Goal: Navigation & Orientation: Find specific page/section

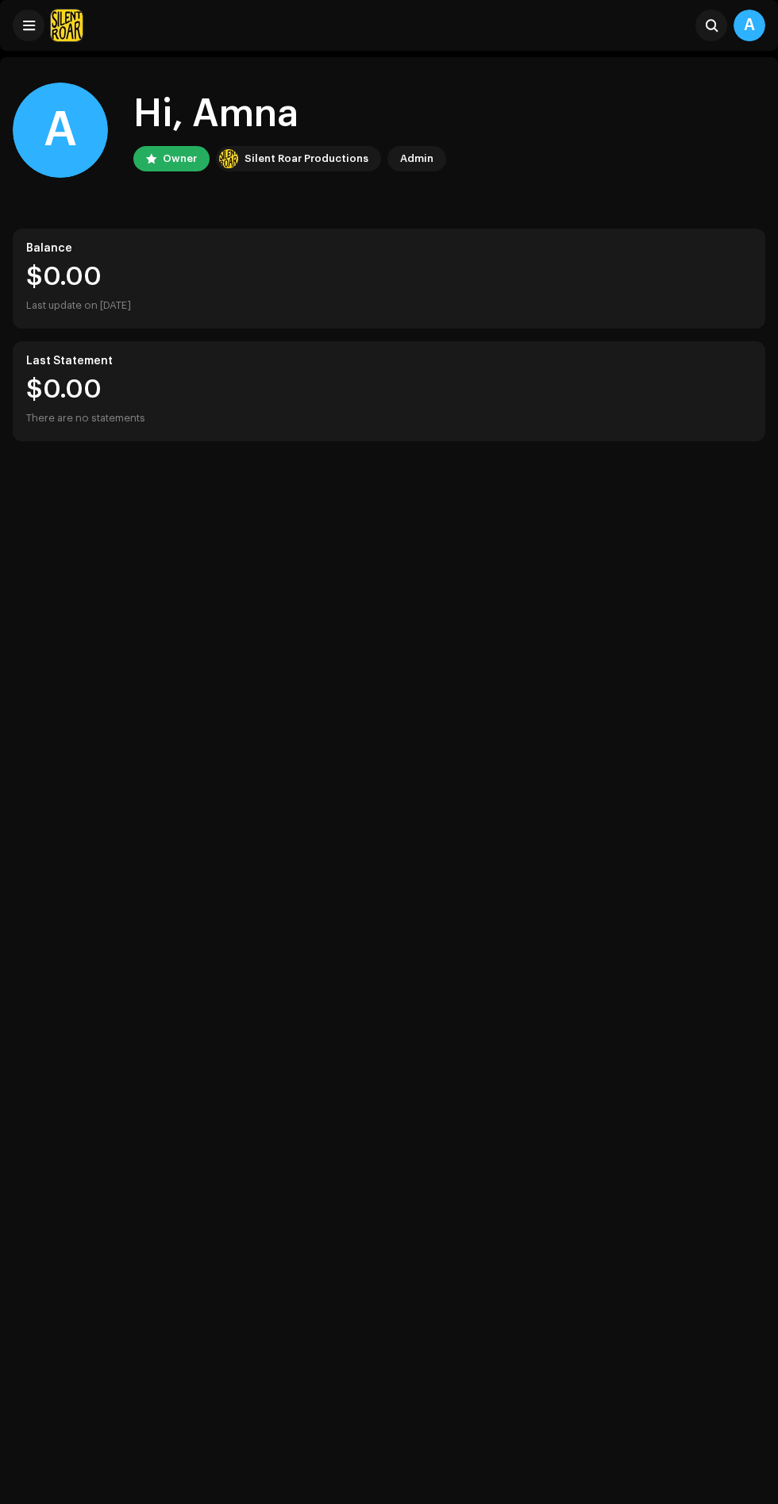
click at [24, 66] on div "A Hi, Amna Owner Silent Roar Productions Admin Balance $0.00 Last update on [DA…" at bounding box center [389, 262] width 752 height 410
click at [29, 25] on span at bounding box center [29, 25] width 12 height 13
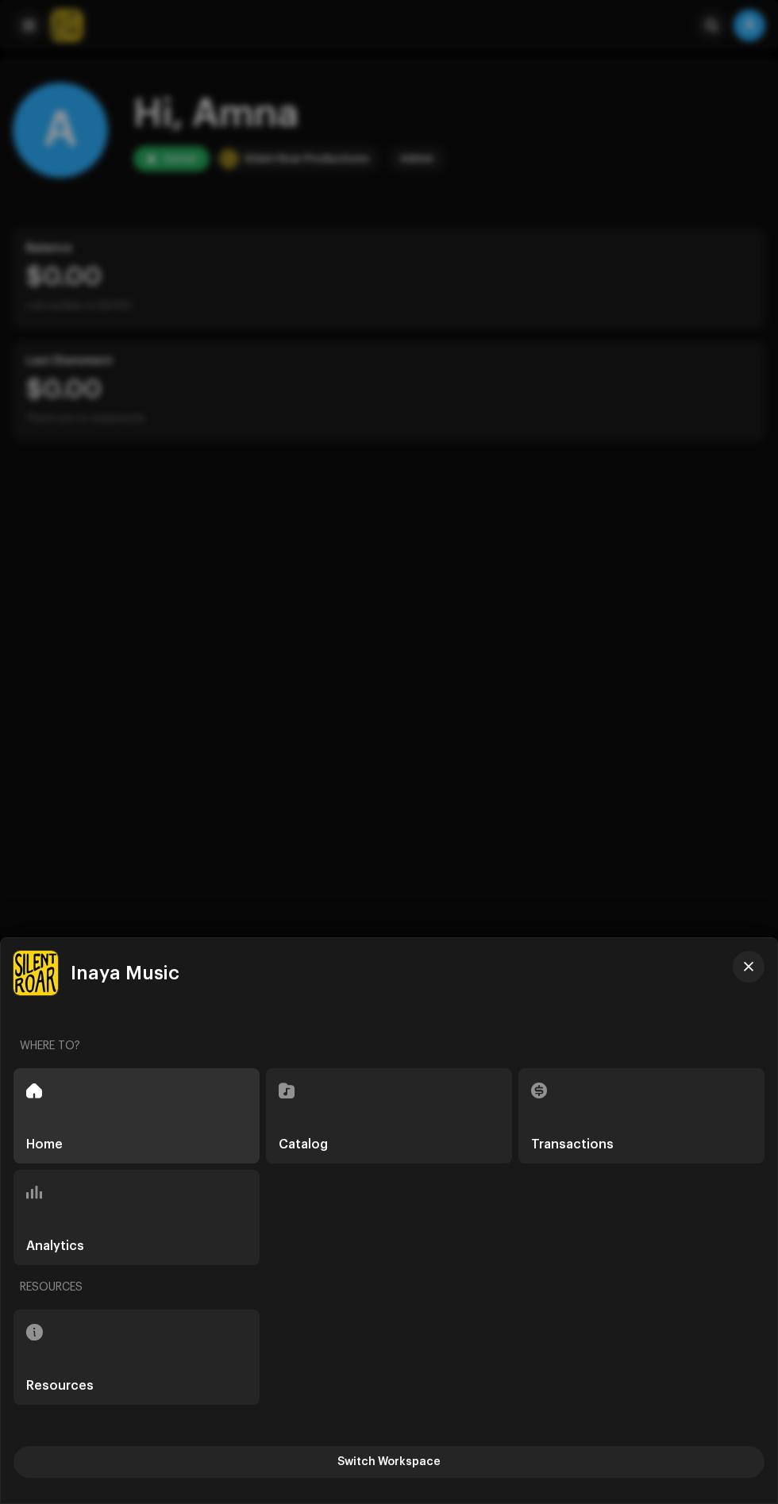
click at [483, 675] on div at bounding box center [389, 752] width 778 height 1504
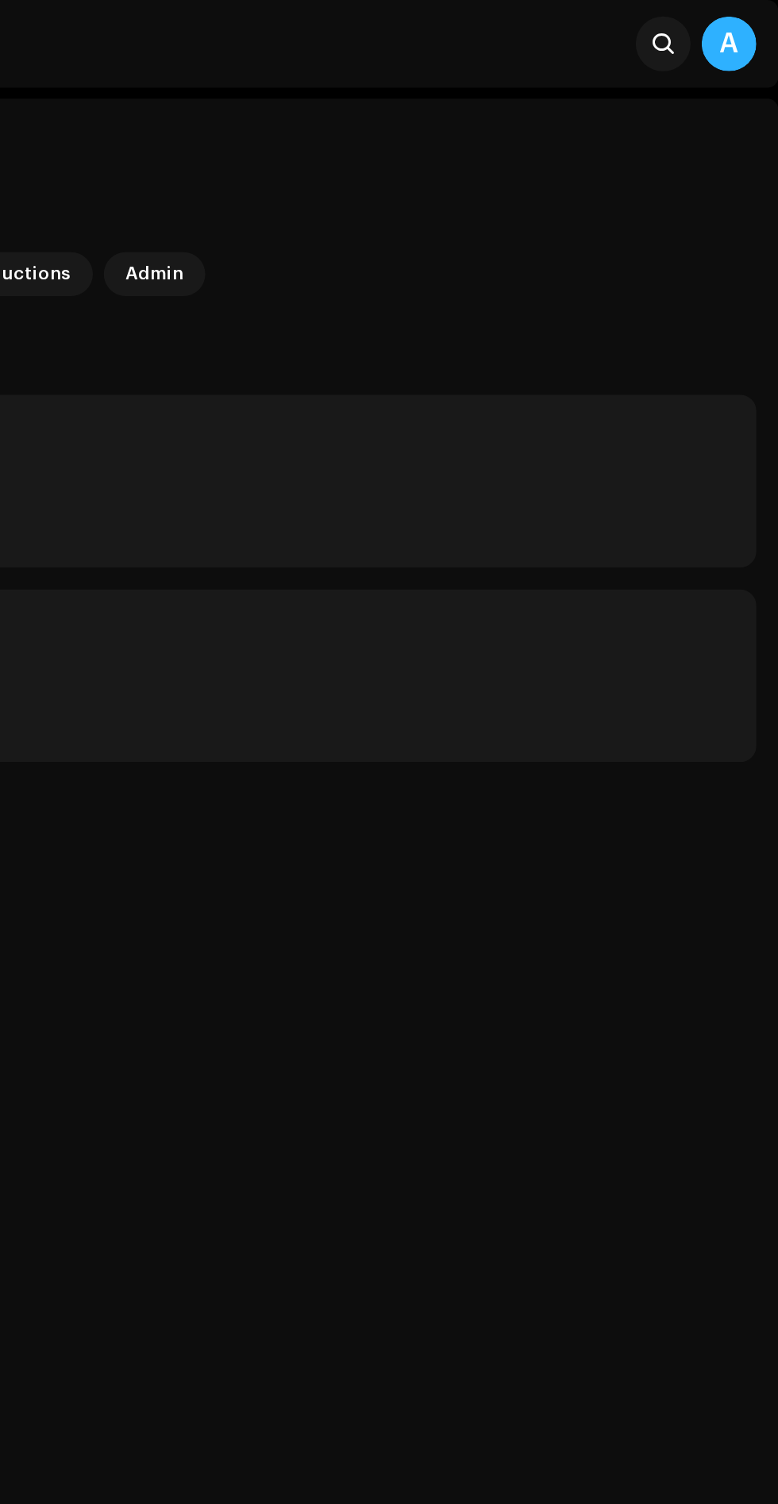
click at [738, 29] on div "A" at bounding box center [749, 26] width 32 height 32
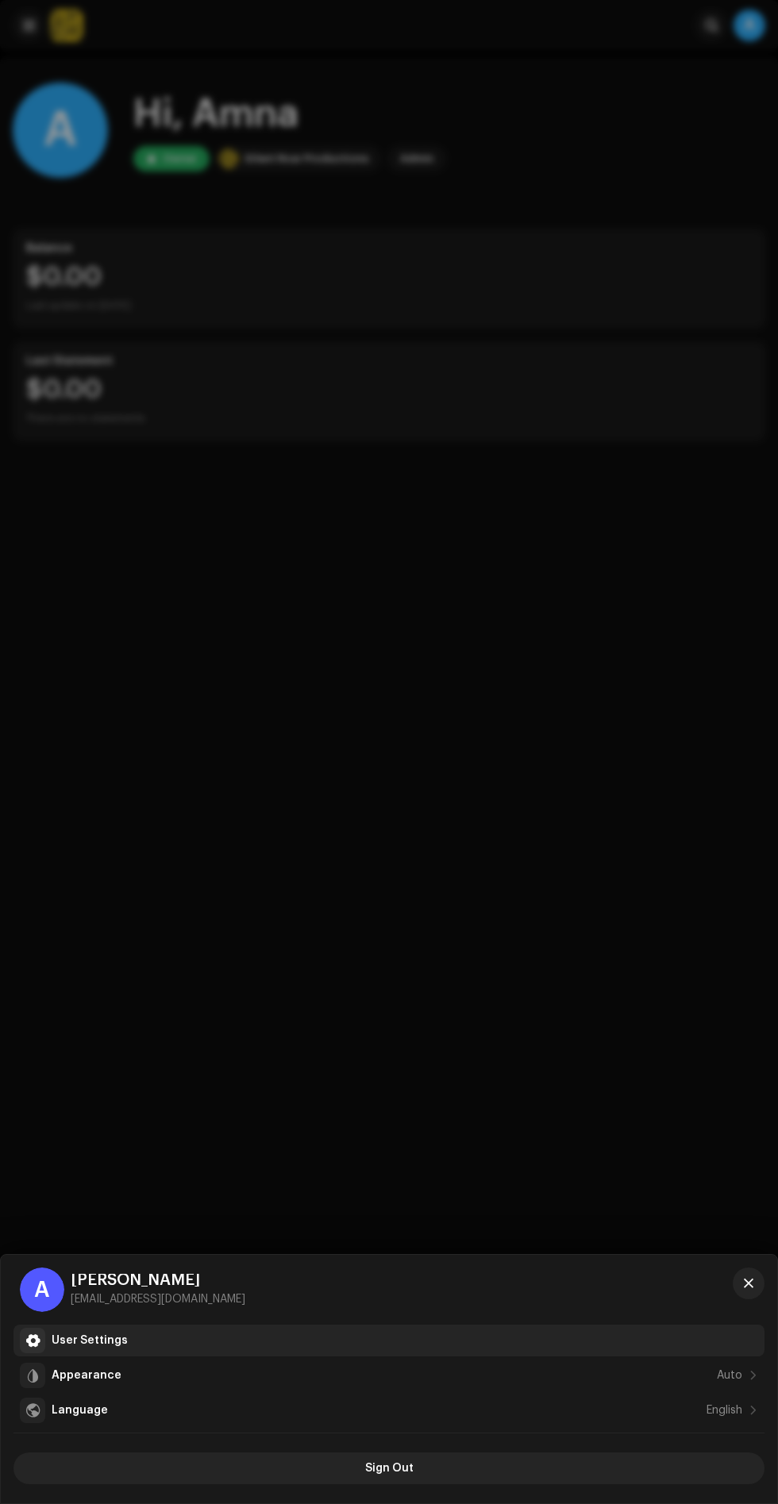
click at [117, 1335] on div "User Settings" at bounding box center [90, 1340] width 76 height 13
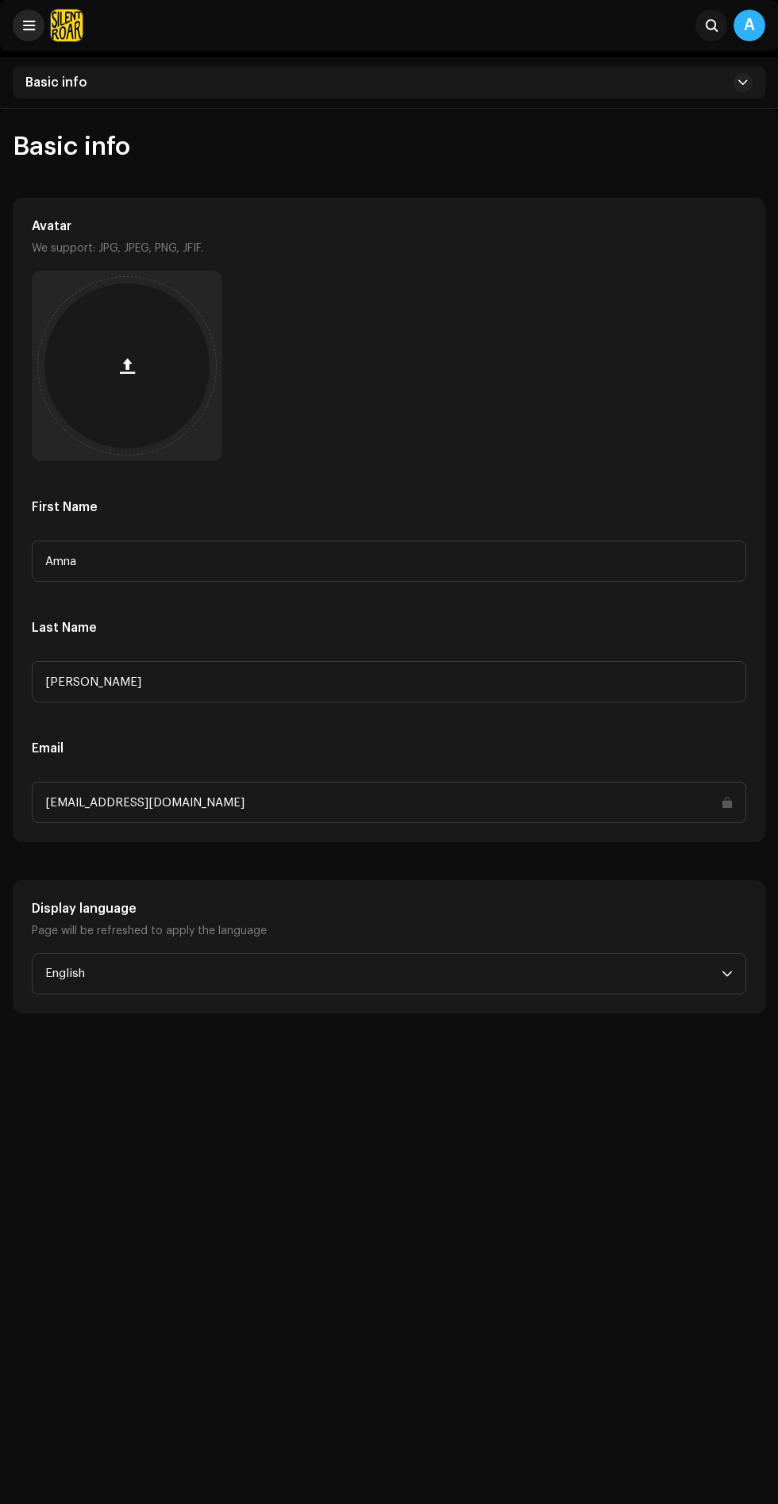
click at [30, 25] on span at bounding box center [29, 25] width 12 height 13
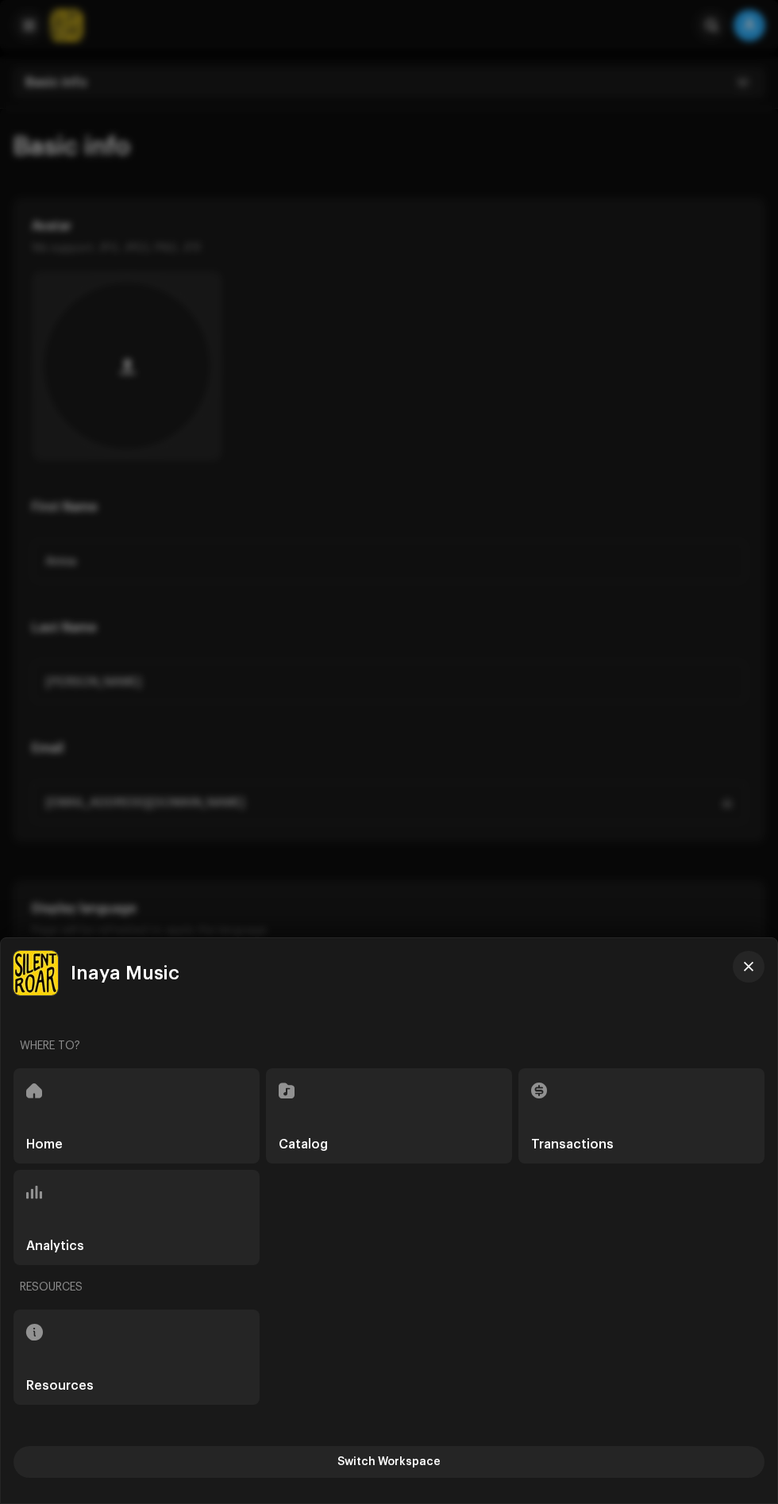
click at [210, 1205] on div "Analytics" at bounding box center [136, 1217] width 246 height 95
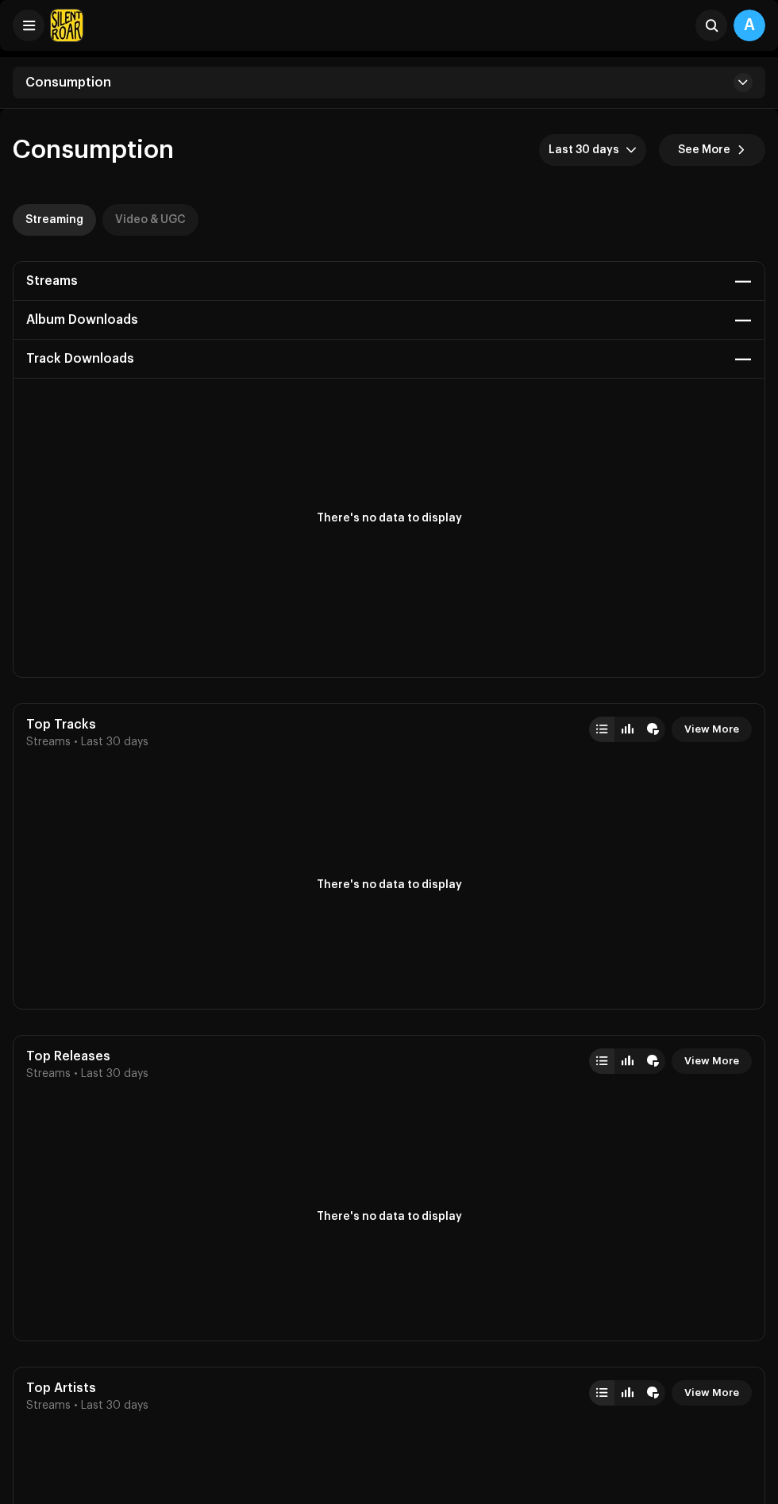
click at [172, 219] on div "Video & UGC" at bounding box center [150, 220] width 71 height 32
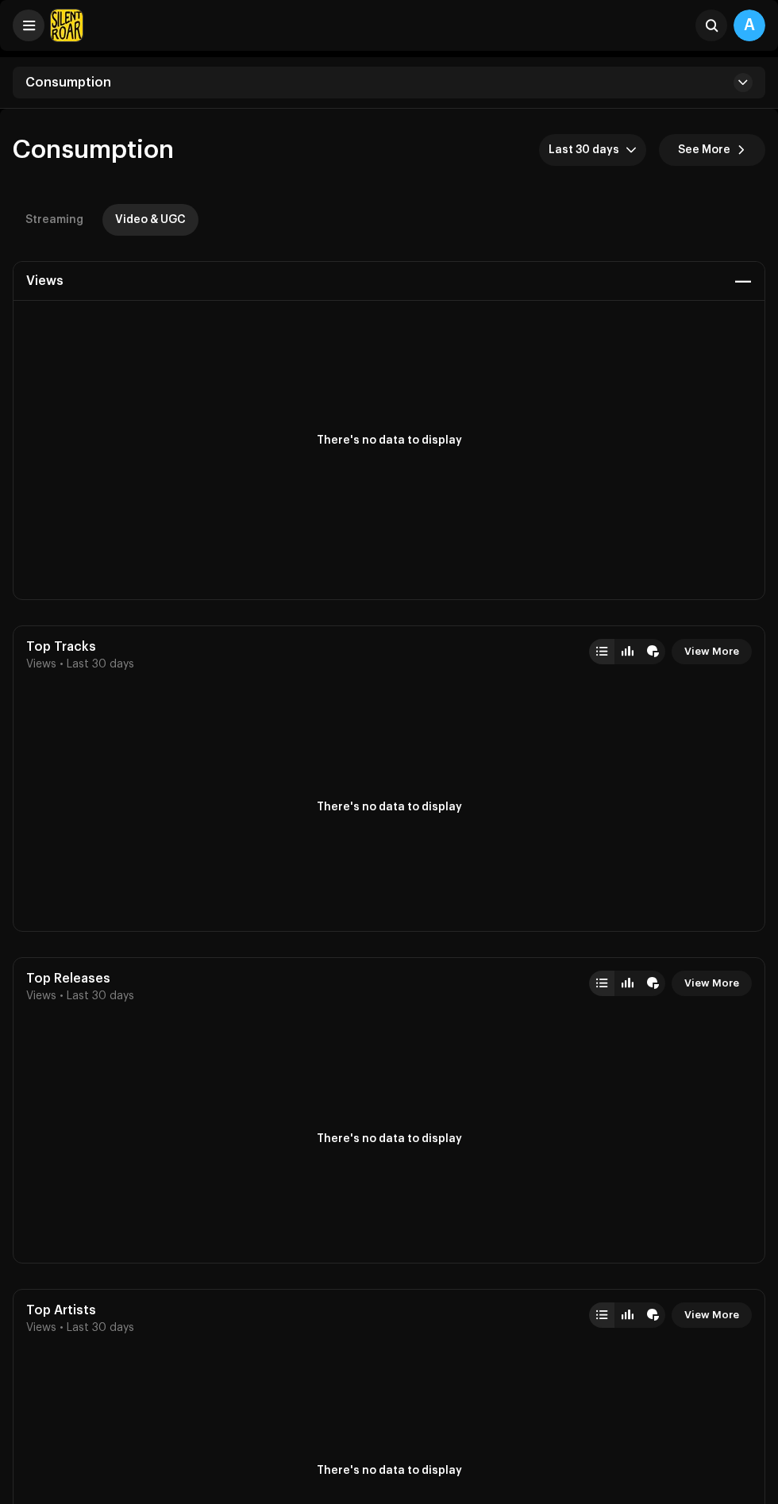
click at [29, 25] on span at bounding box center [29, 25] width 12 height 13
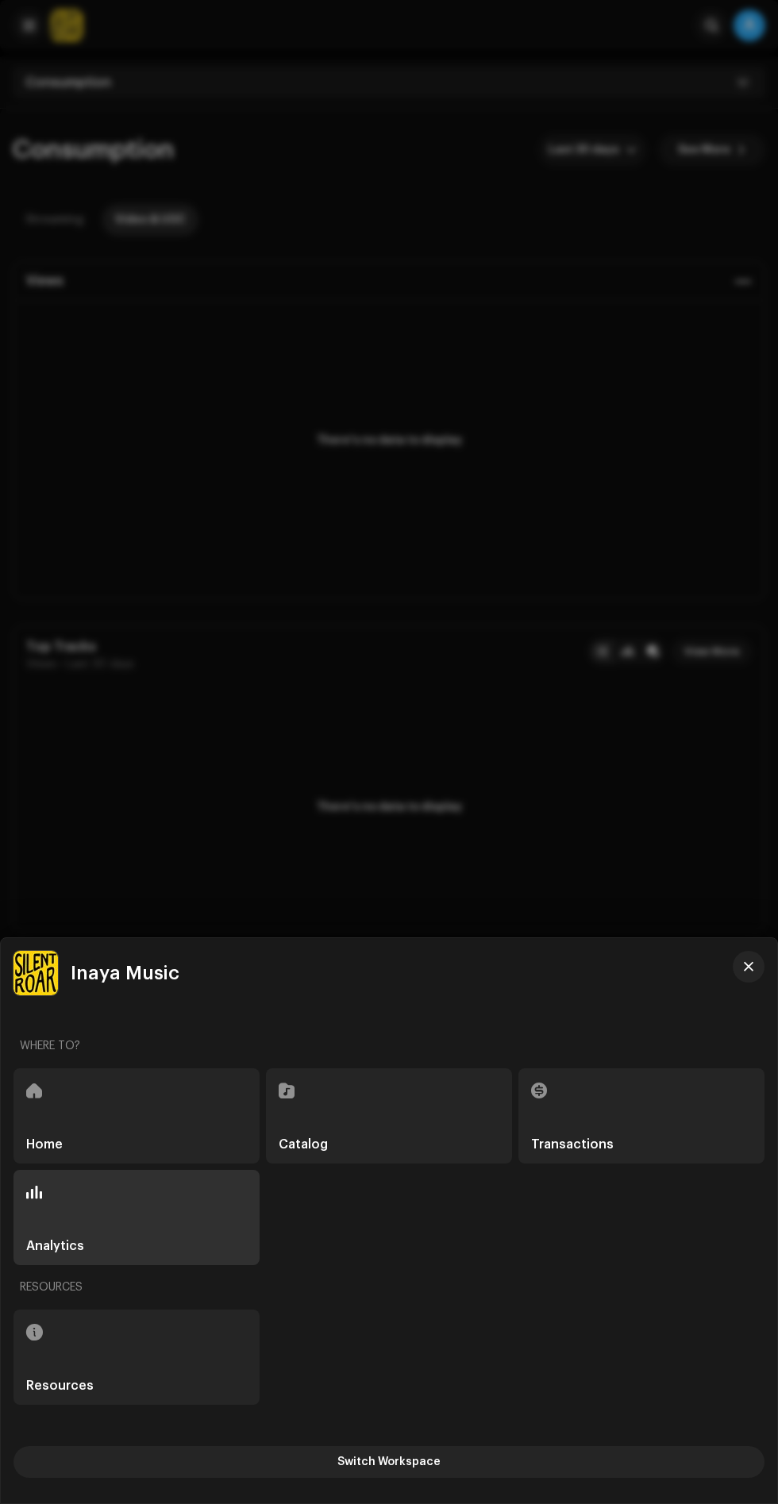
click at [214, 1116] on div "Home" at bounding box center [136, 1115] width 246 height 95
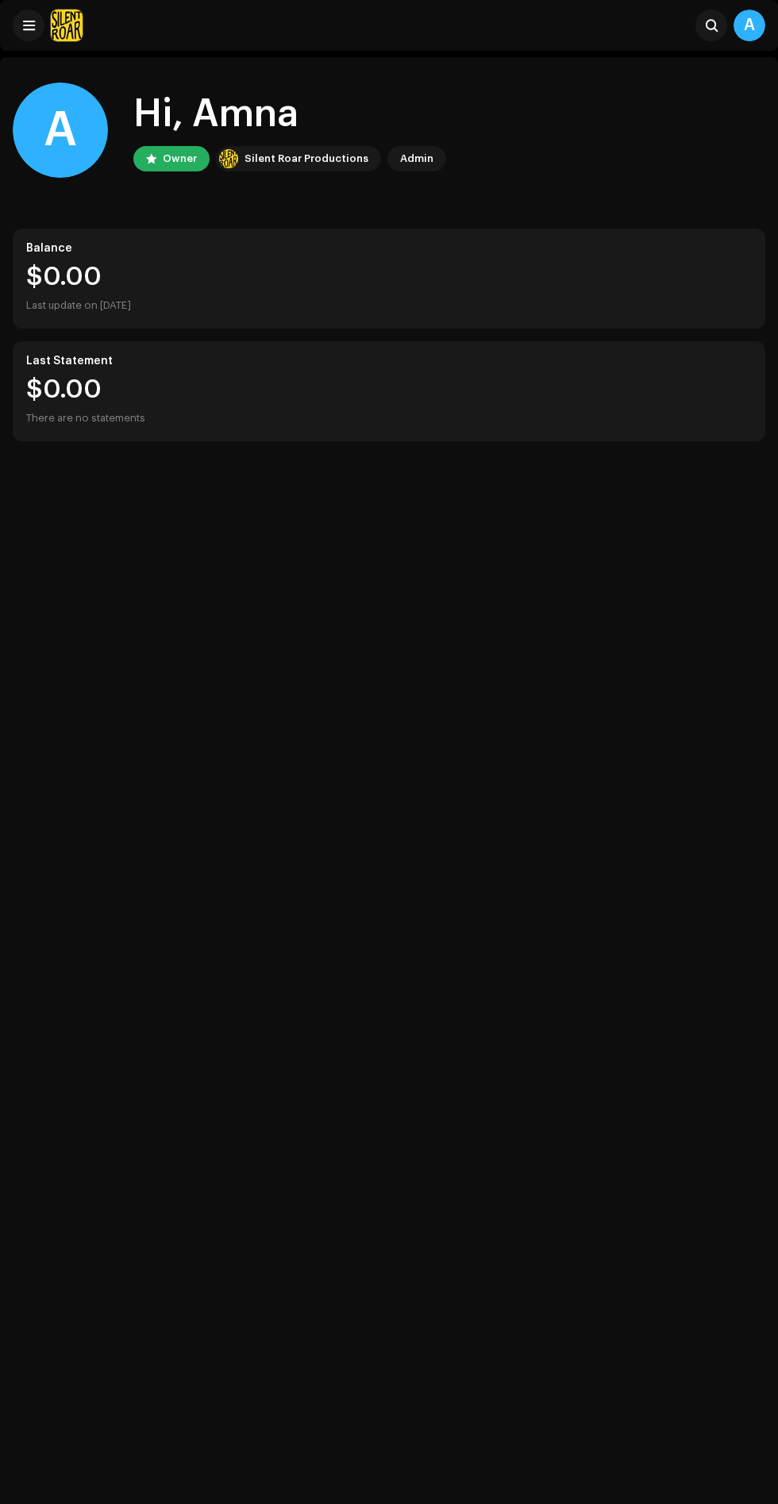
click at [410, 149] on div "Admin" at bounding box center [416, 158] width 33 height 19
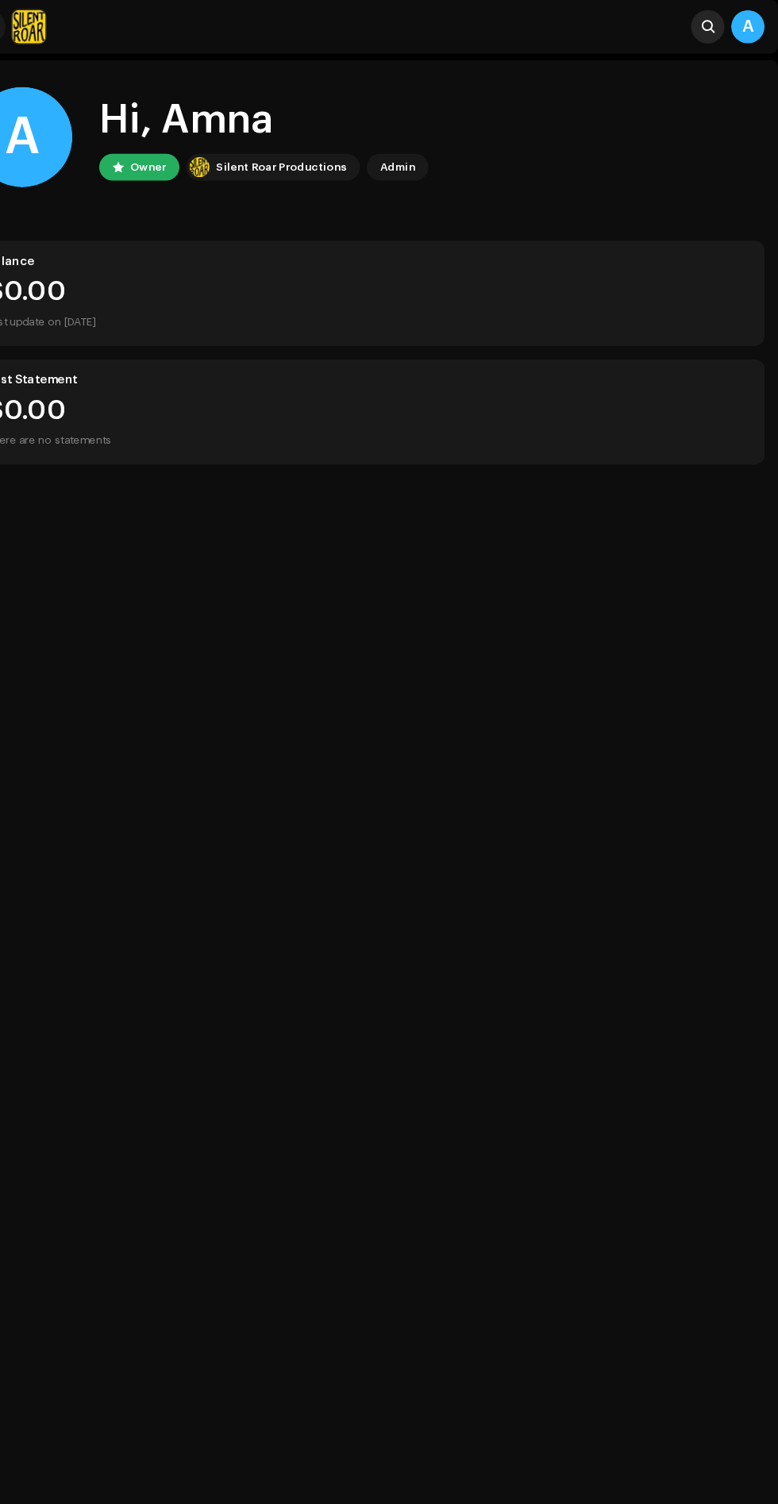
click at [711, 24] on span at bounding box center [712, 25] width 12 height 13
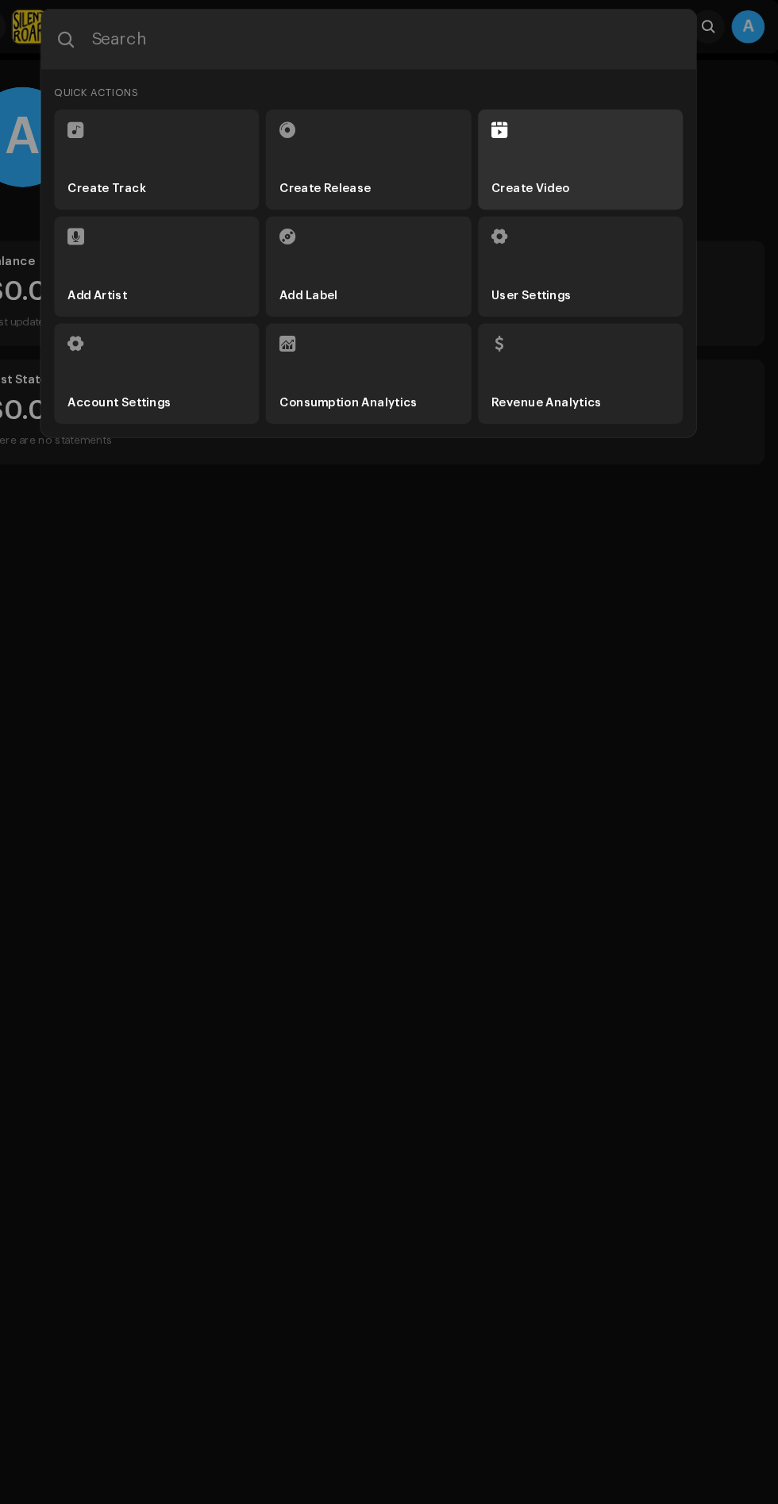
click at [611, 149] on li "Create Video" at bounding box center [590, 151] width 194 height 95
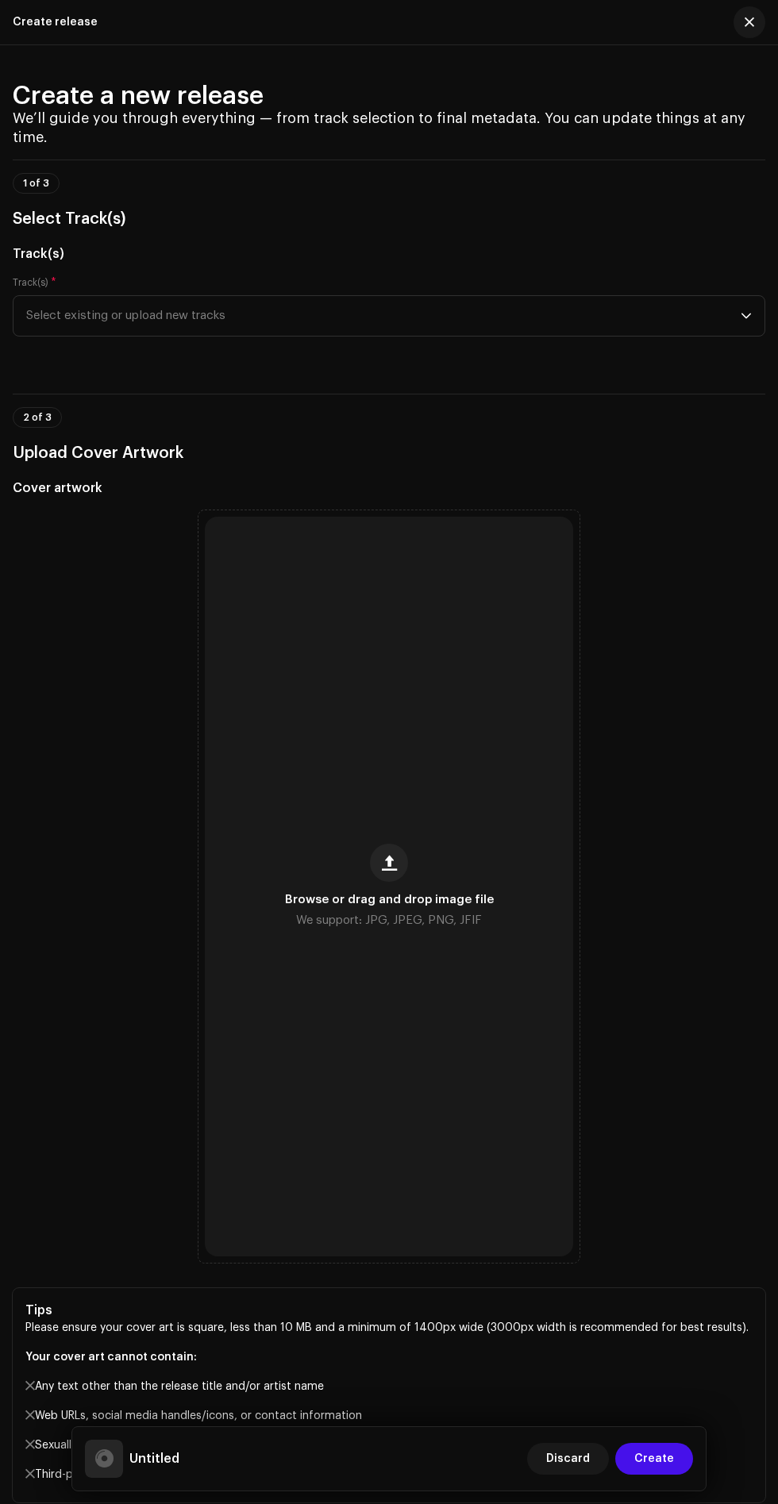
scroll to position [46, 0]
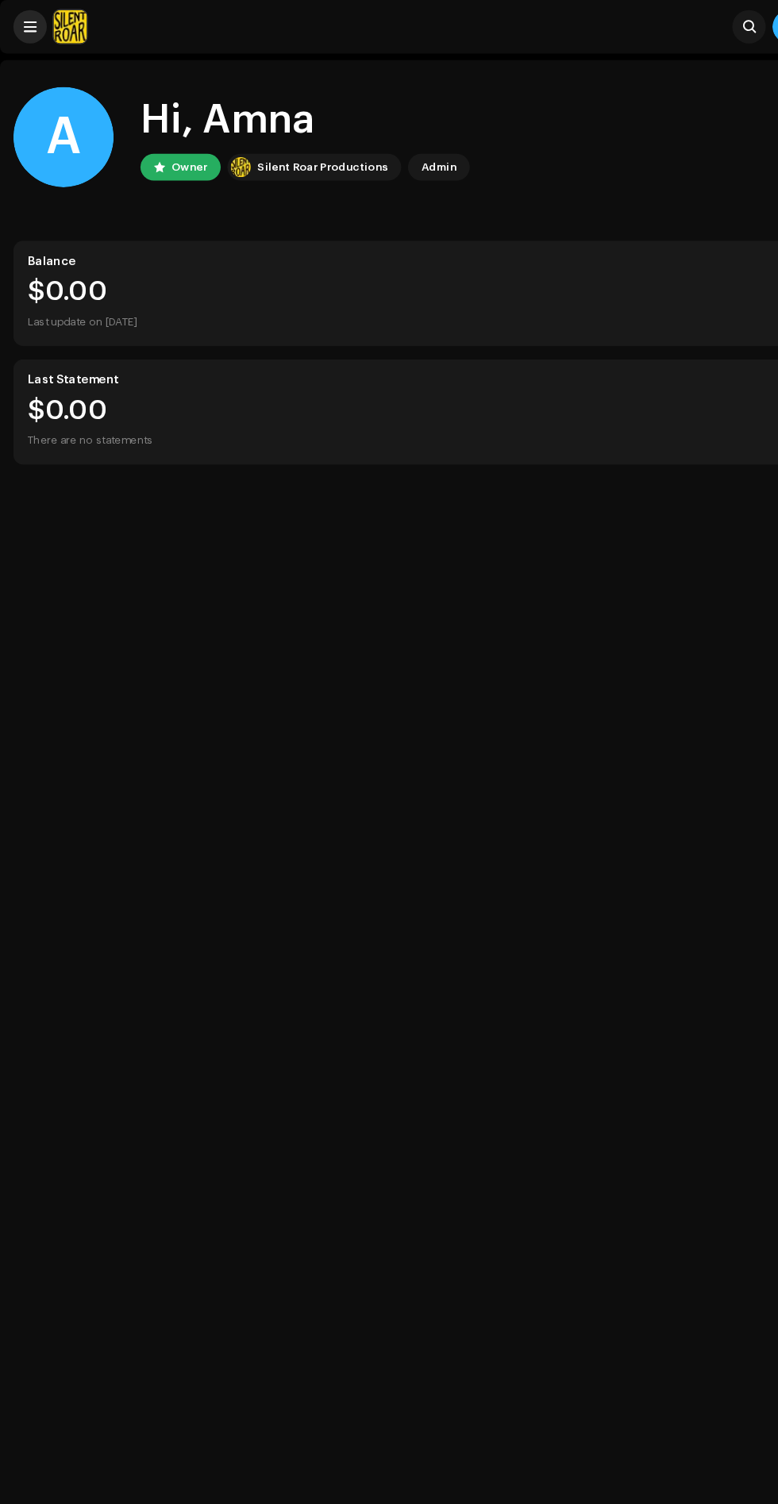
click at [33, 31] on span at bounding box center [29, 25] width 12 height 13
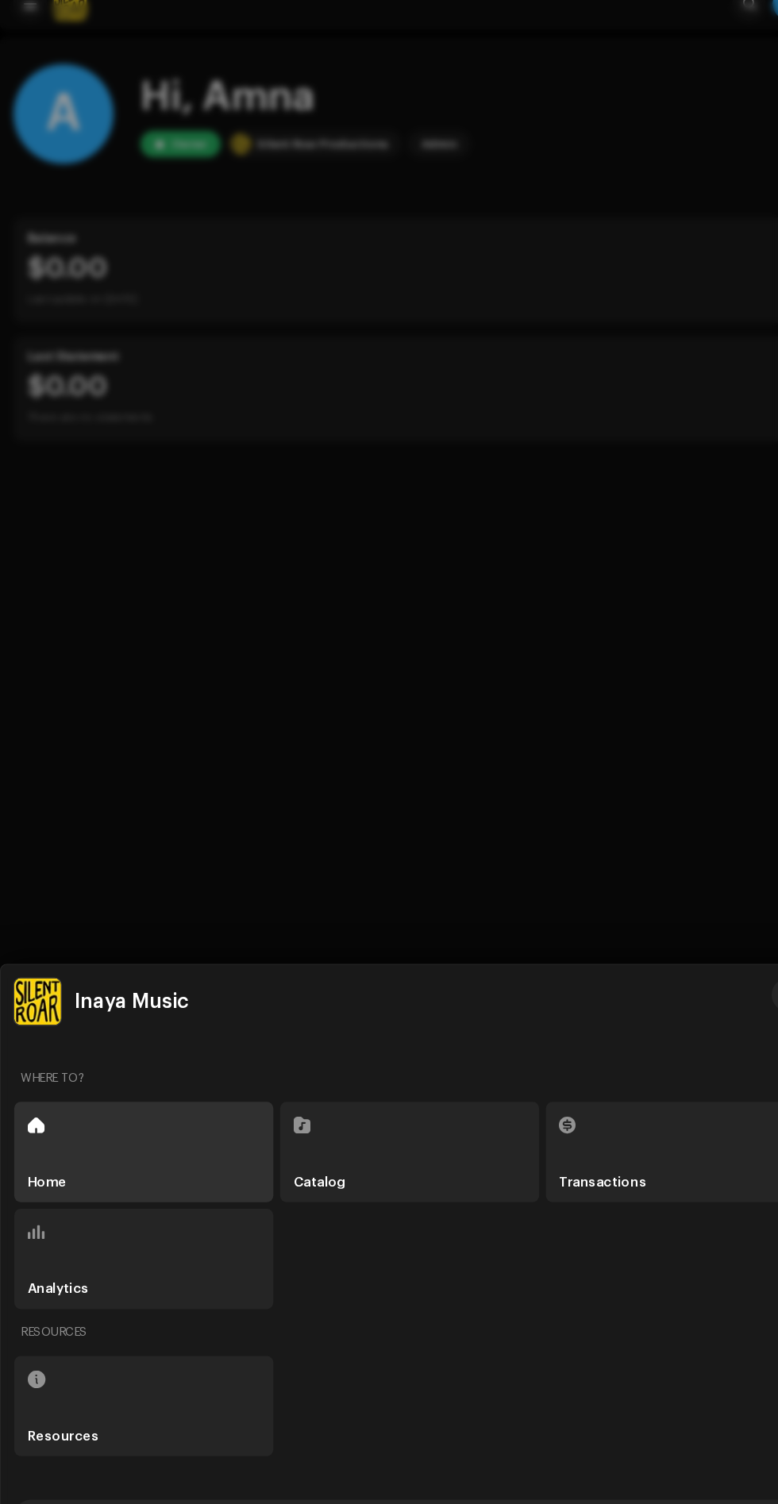
click at [548, 885] on div at bounding box center [389, 752] width 778 height 1504
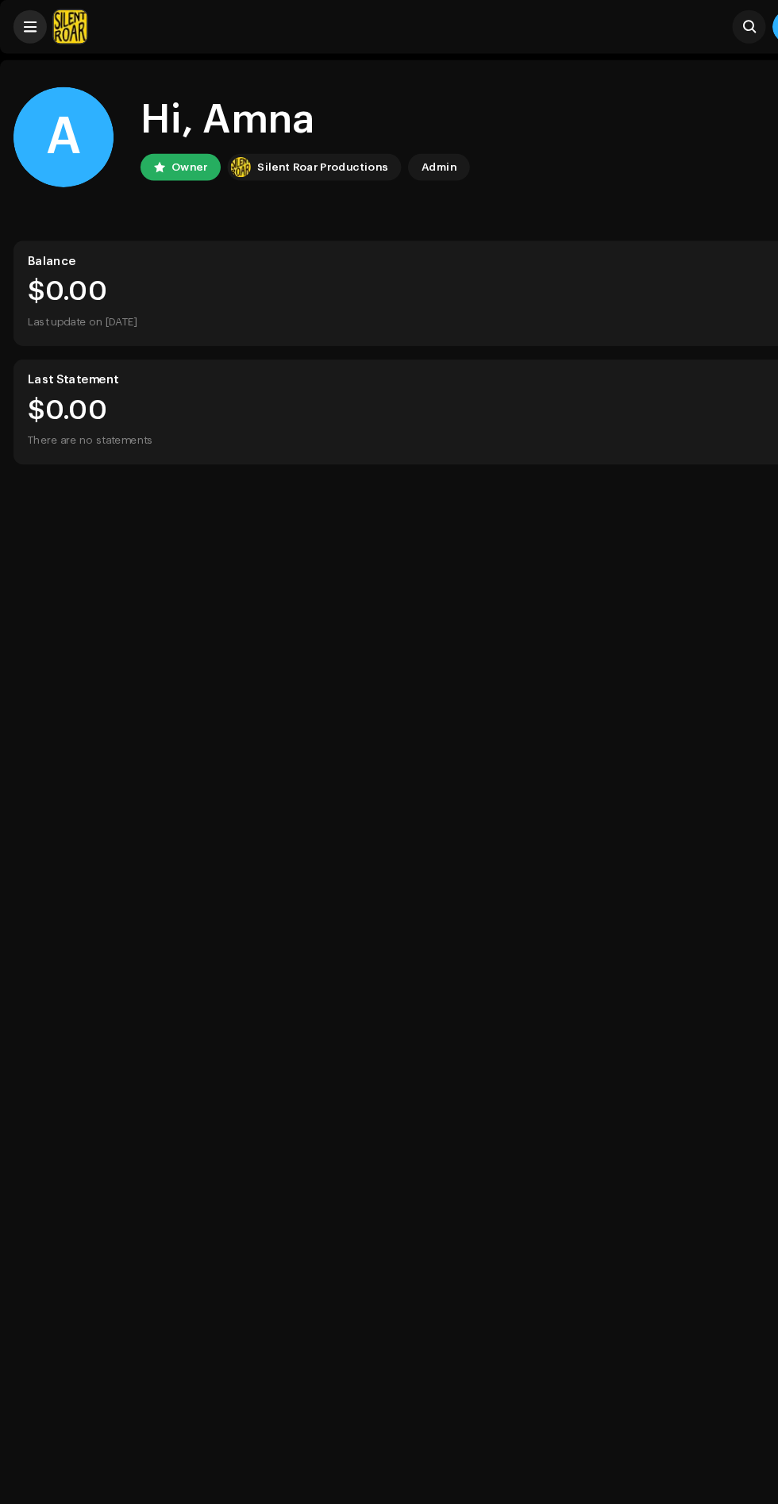
click at [33, 27] on span at bounding box center [29, 25] width 12 height 13
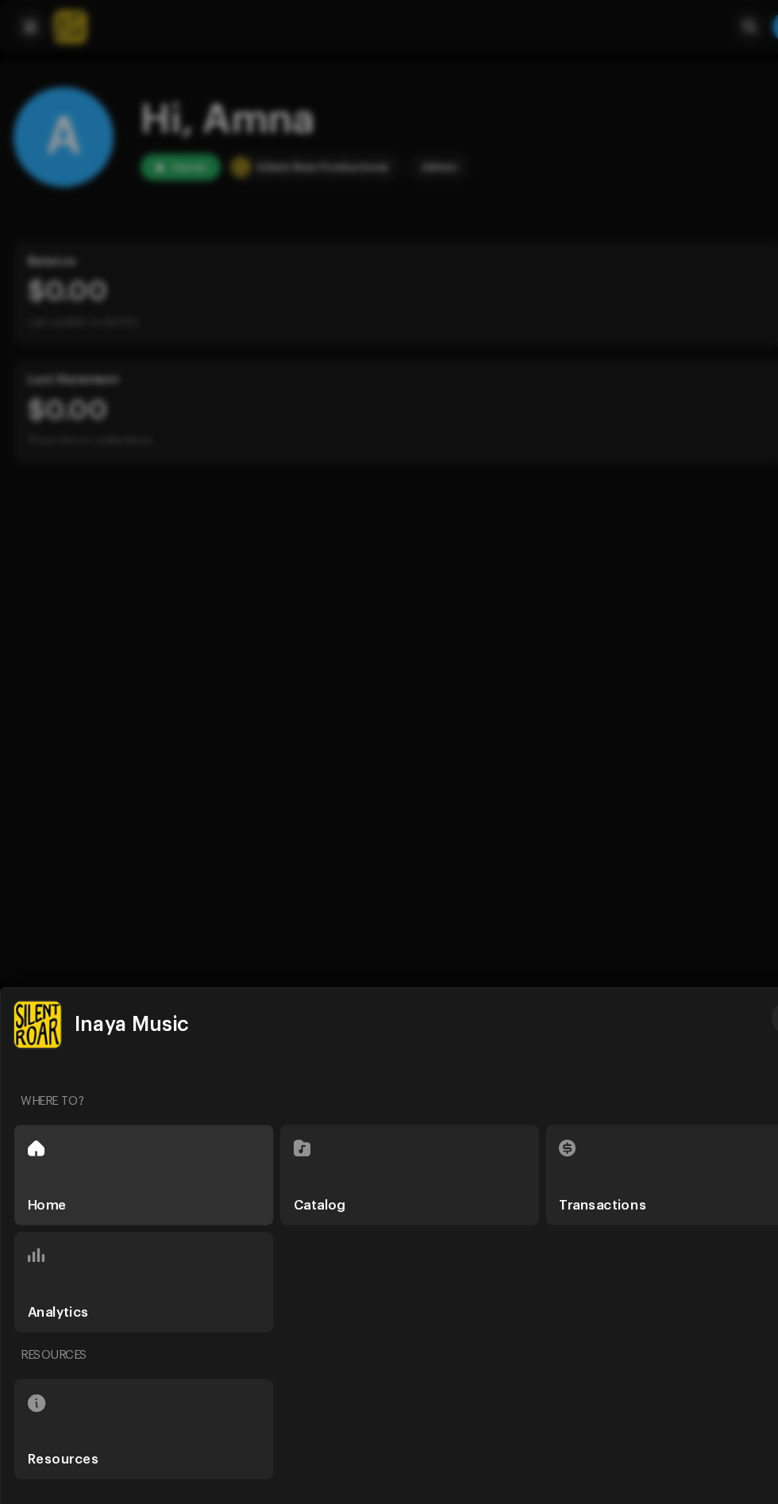
click at [172, 1358] on div "Resources" at bounding box center [136, 1357] width 246 height 95
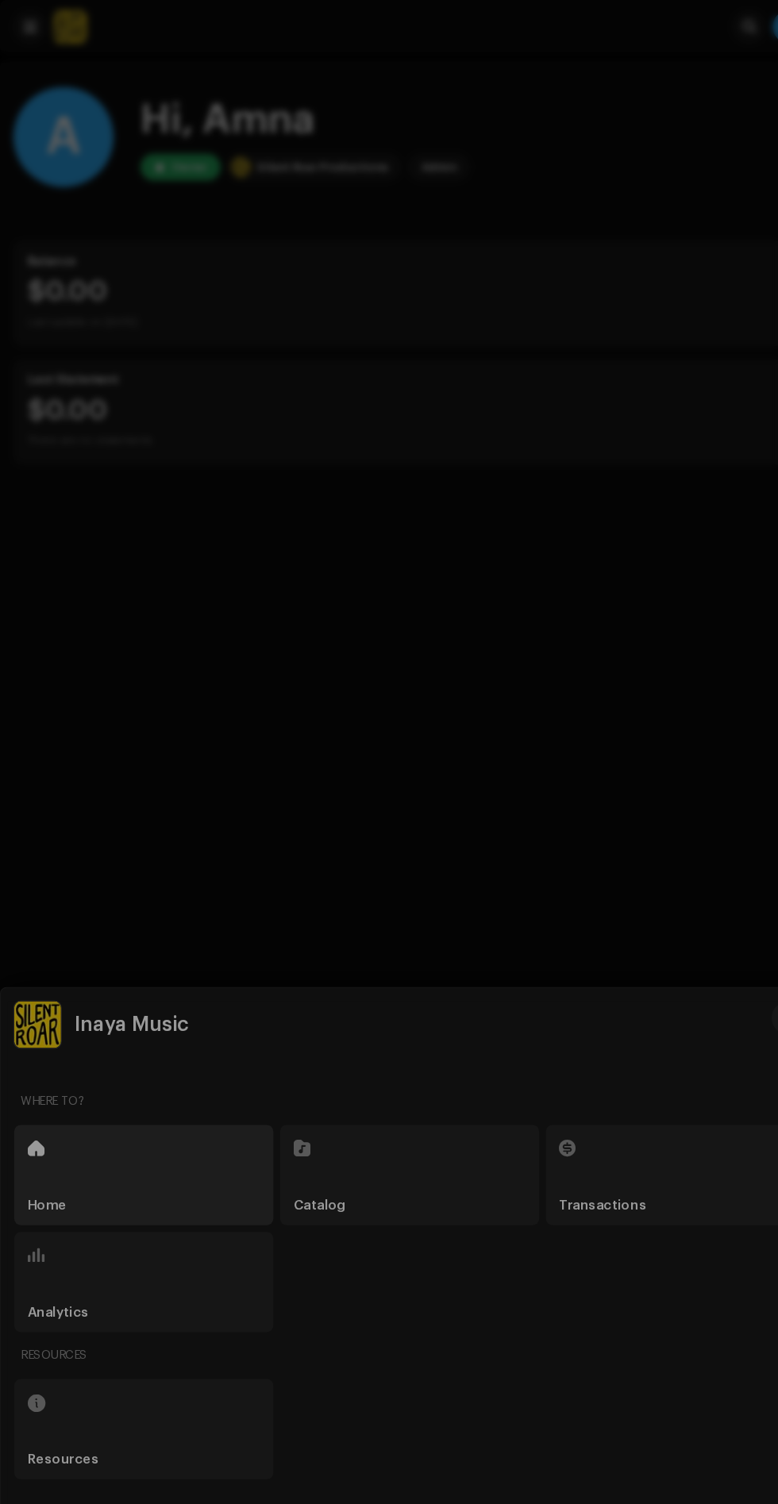
click at [489, 516] on div "Help Center Delivery Lead Time" at bounding box center [389, 752] width 778 height 1504
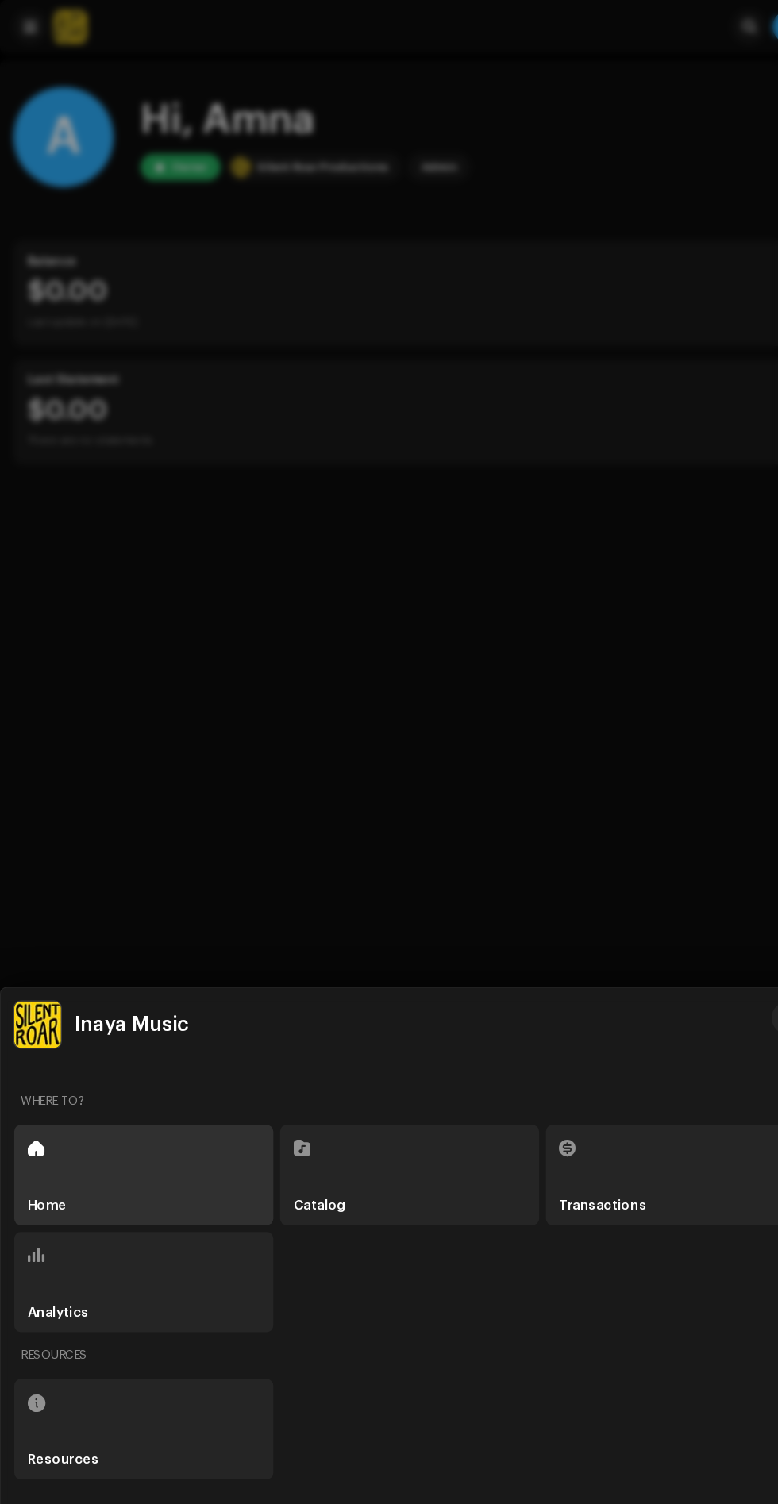
click at [493, 556] on div at bounding box center [389, 752] width 778 height 1504
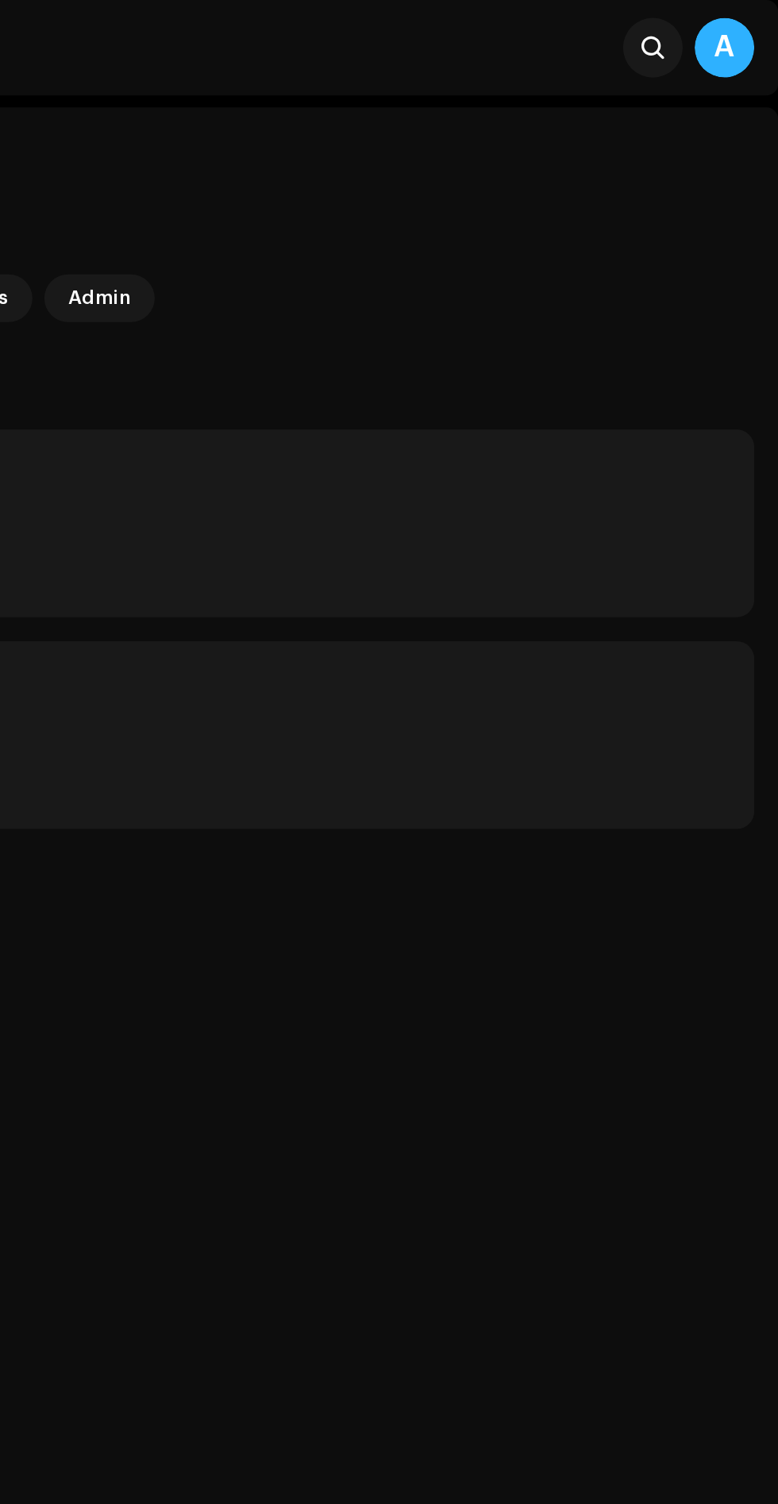
click at [747, 26] on div "A" at bounding box center [749, 26] width 32 height 32
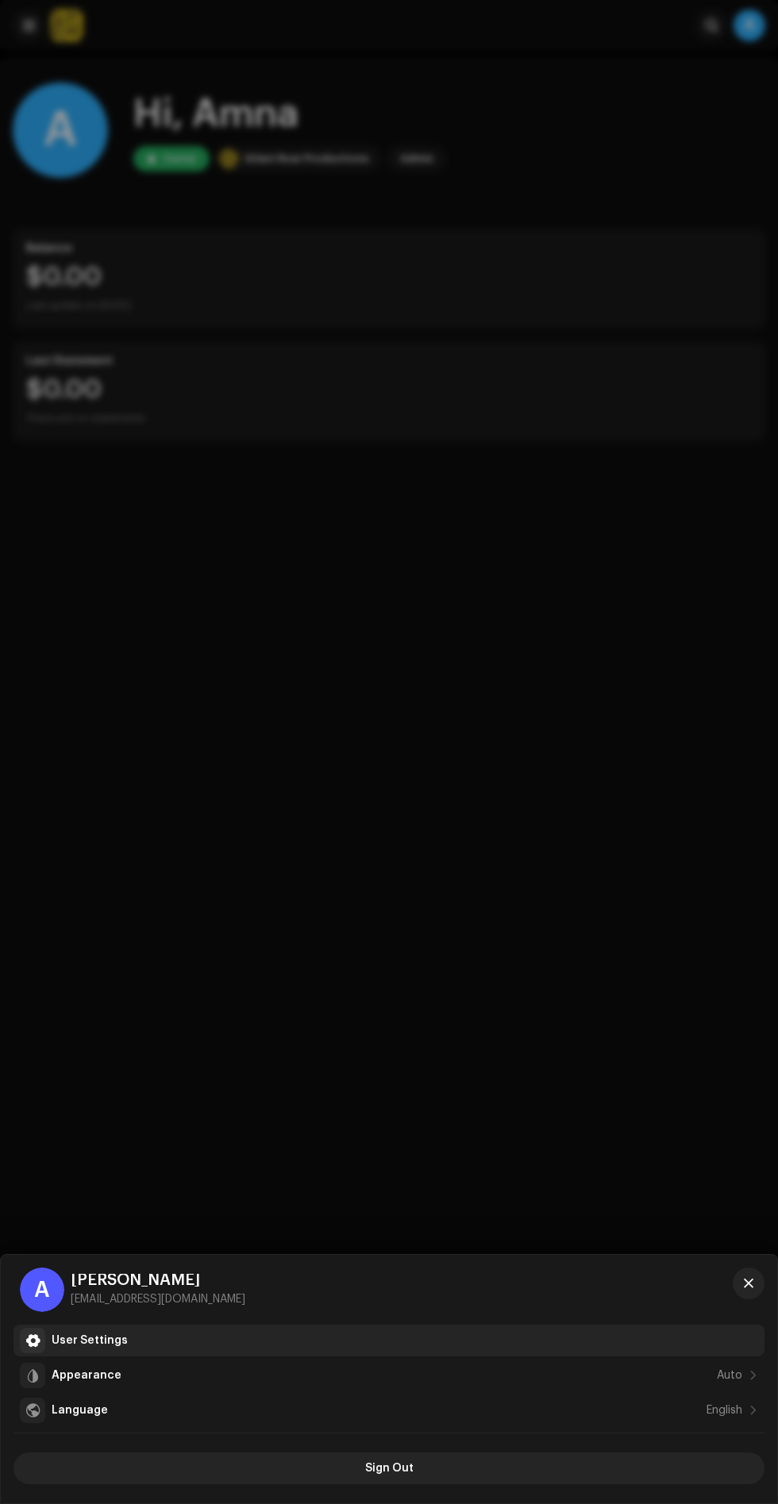
click at [110, 1341] on div "User Settings" at bounding box center [90, 1340] width 76 height 13
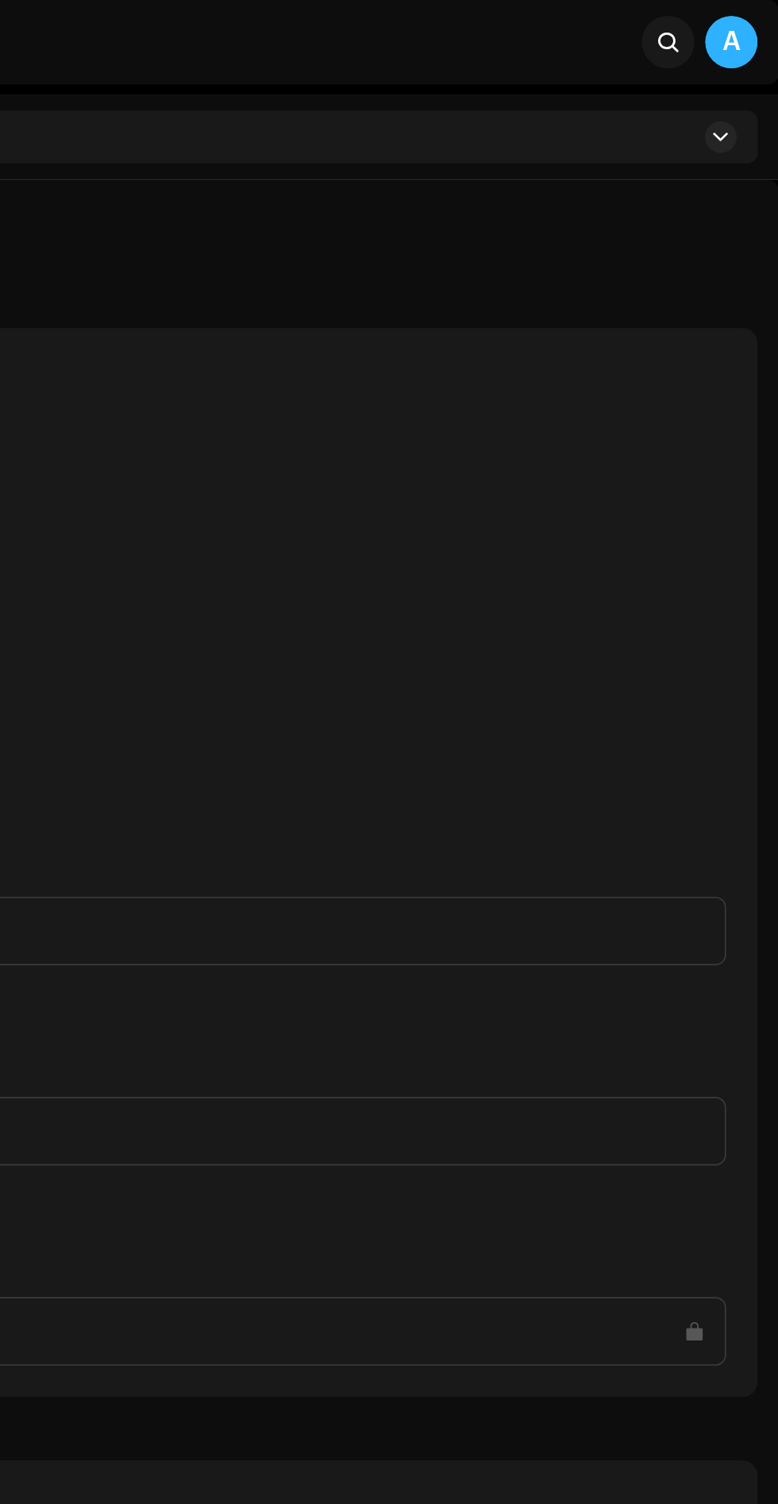
click at [749, 25] on div "A" at bounding box center [749, 26] width 32 height 32
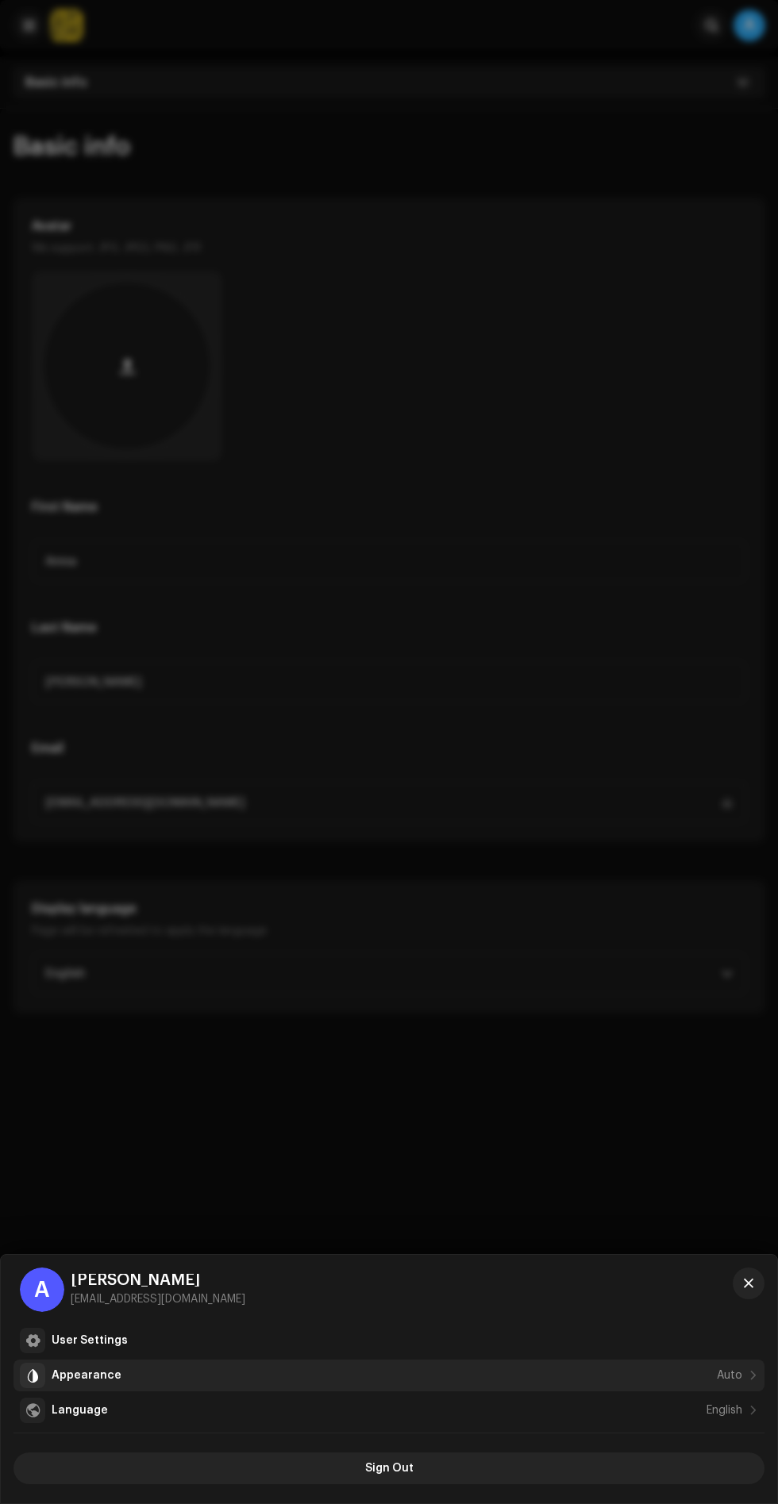
click at [152, 1376] on div "Appearance Auto" at bounding box center [397, 1375] width 691 height 13
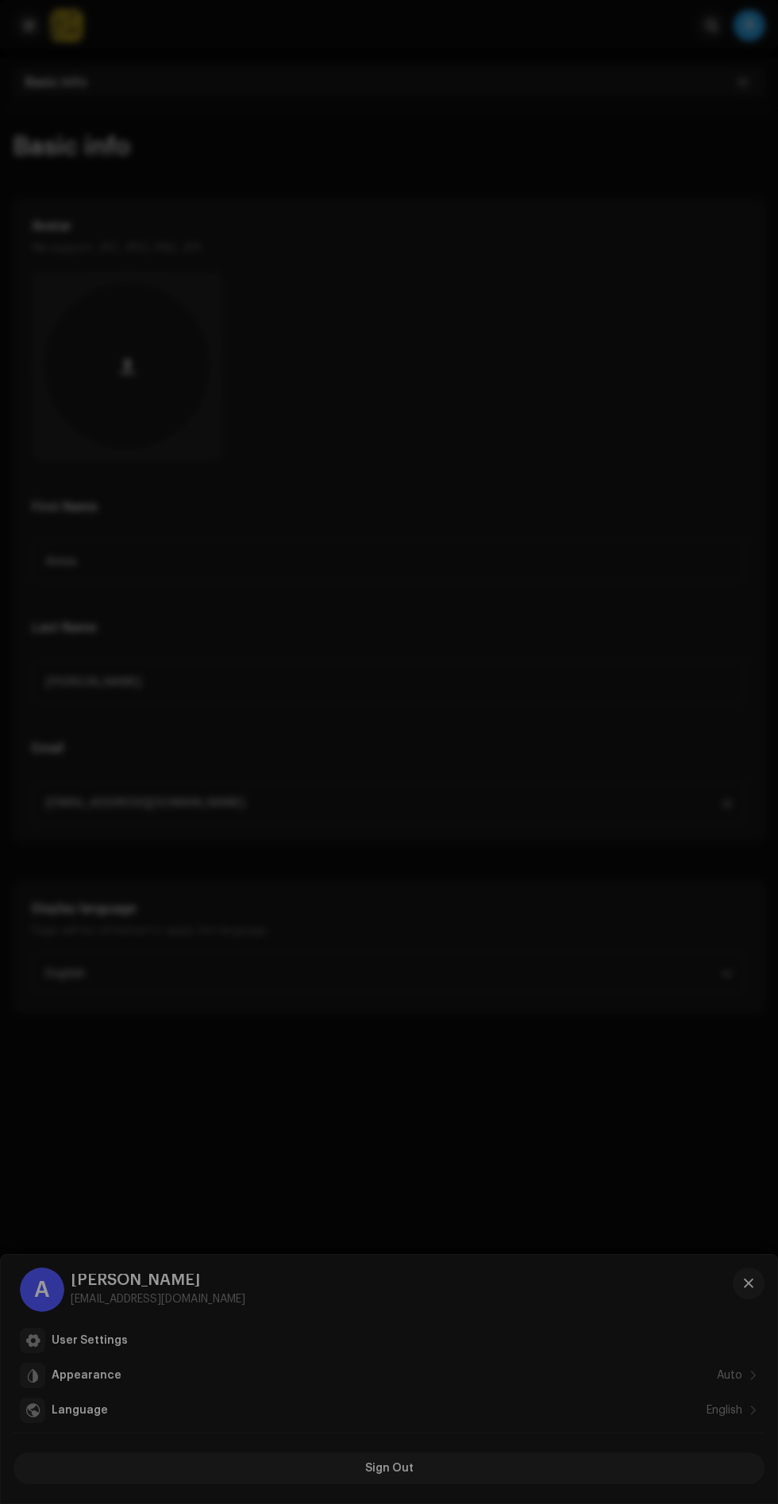
click at [512, 372] on div "Auto Dark Light" at bounding box center [389, 752] width 778 height 1504
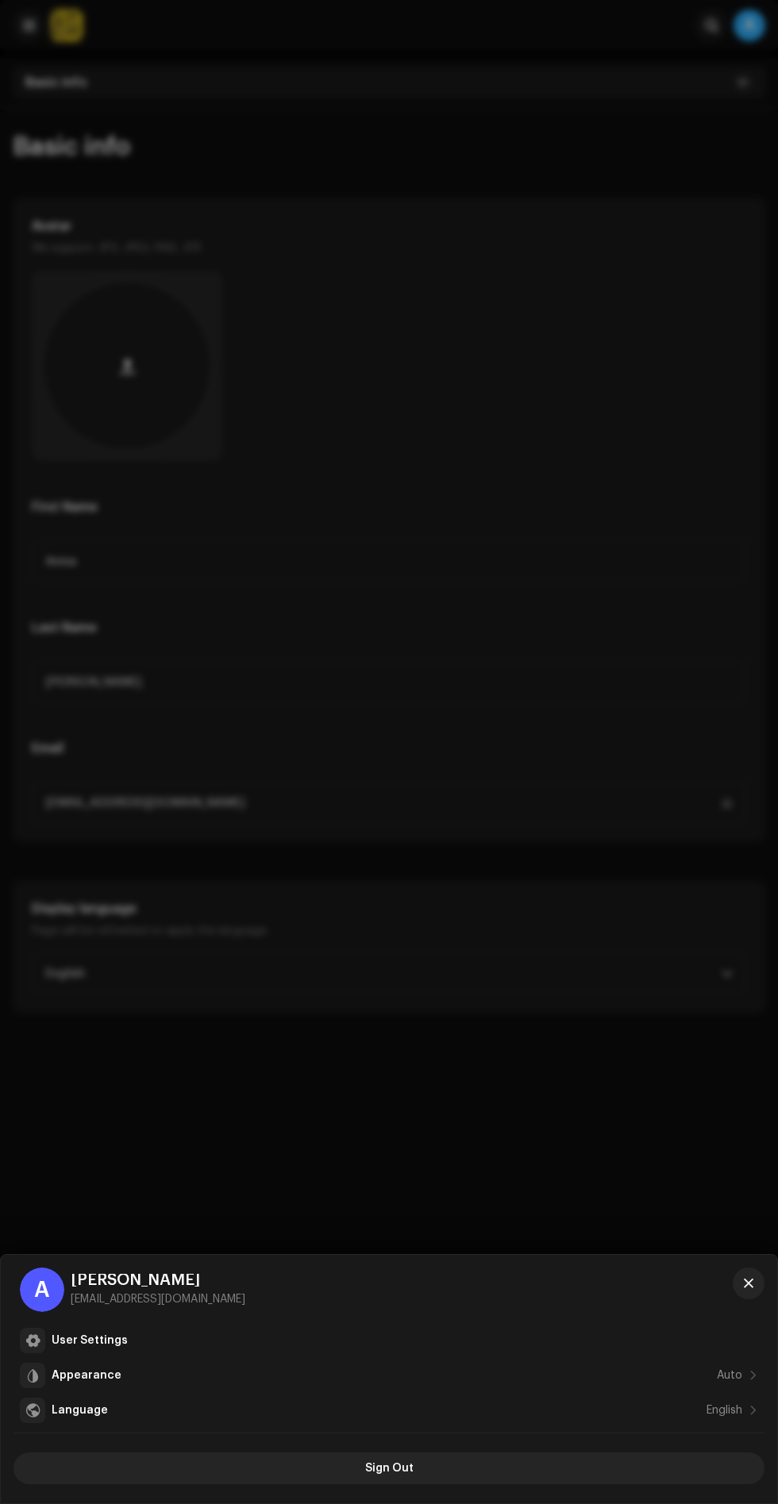
click at [528, 446] on div at bounding box center [389, 752] width 778 height 1504
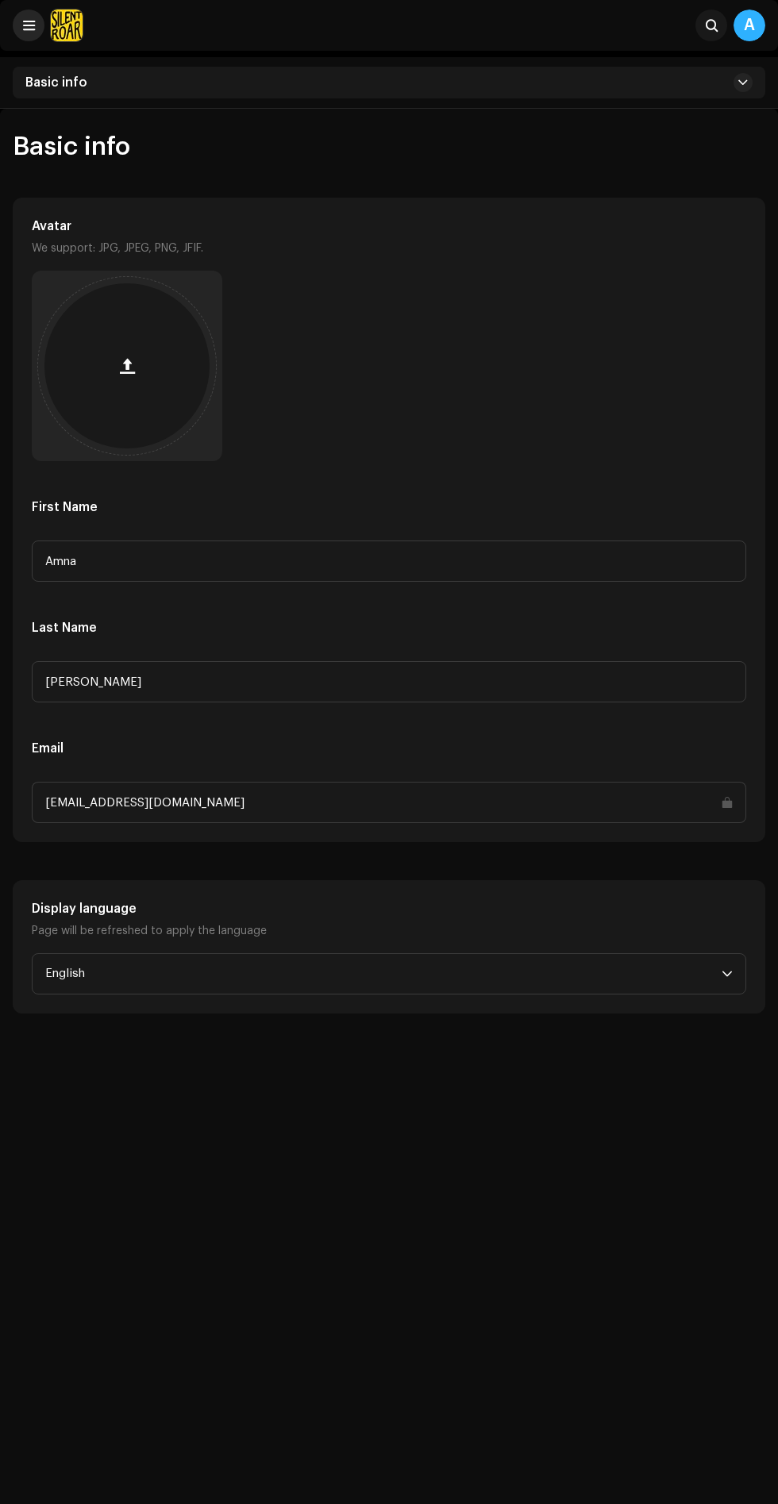
click at [29, 29] on span at bounding box center [29, 25] width 12 height 13
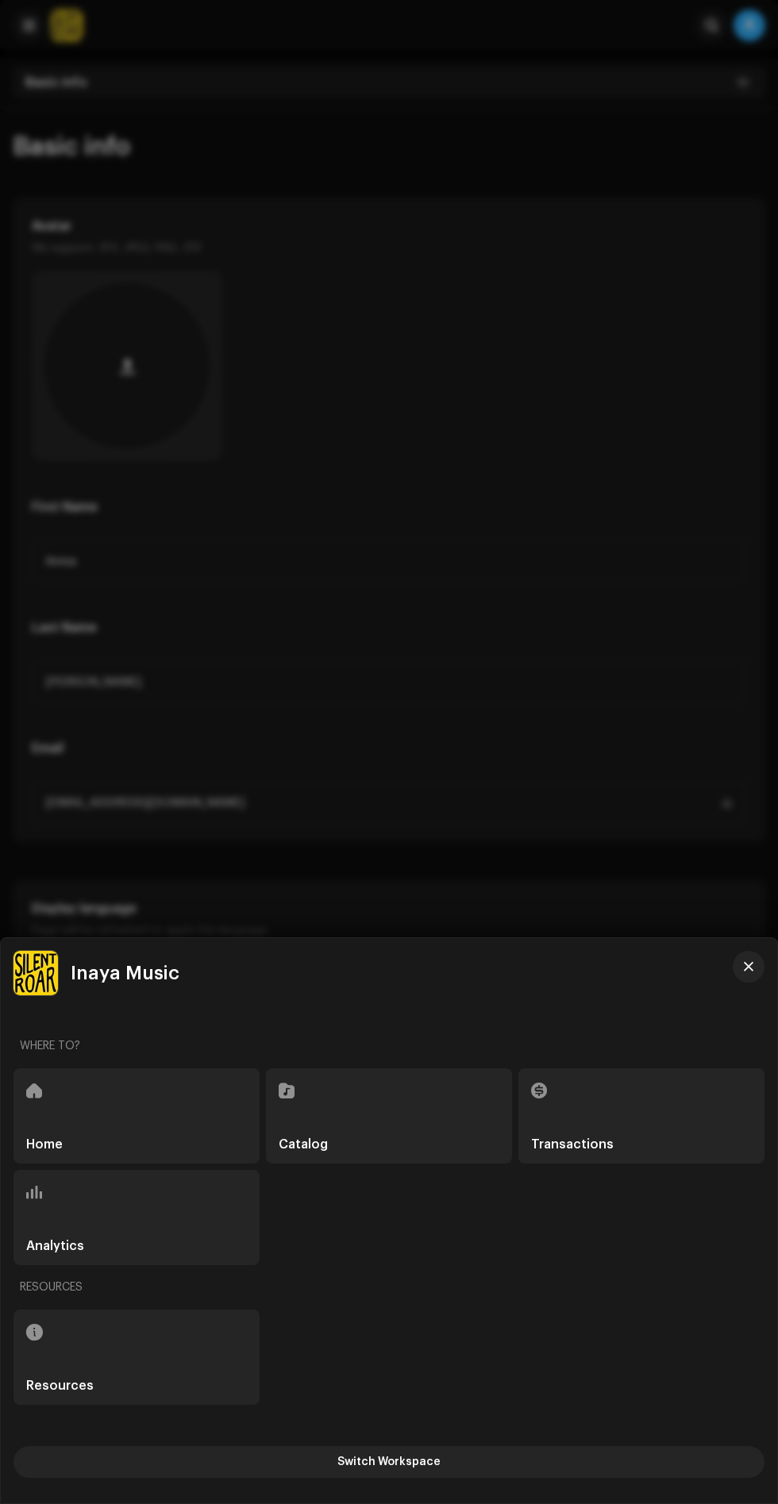
click at [207, 1087] on div "Home" at bounding box center [136, 1115] width 246 height 95
